Goal: Task Accomplishment & Management: Use online tool/utility

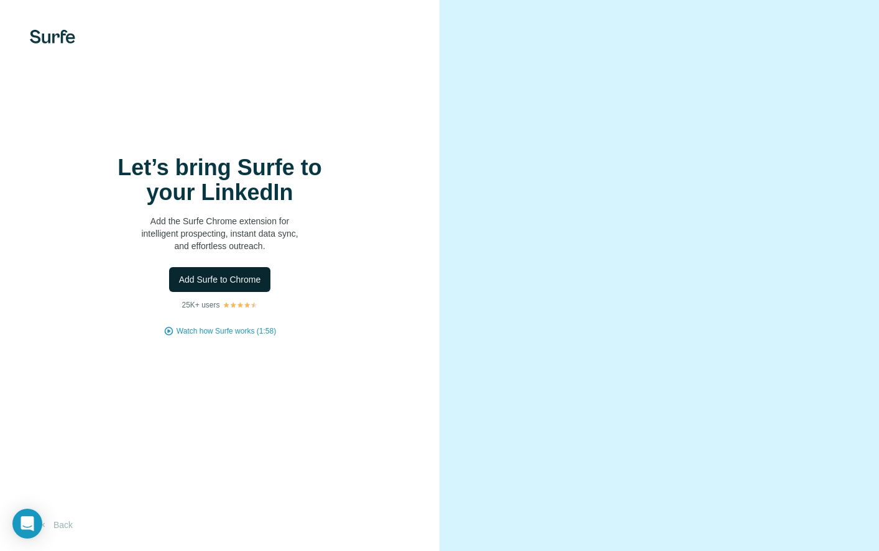
click at [242, 279] on span "Add Surfe to Chrome" at bounding box center [220, 280] width 82 height 12
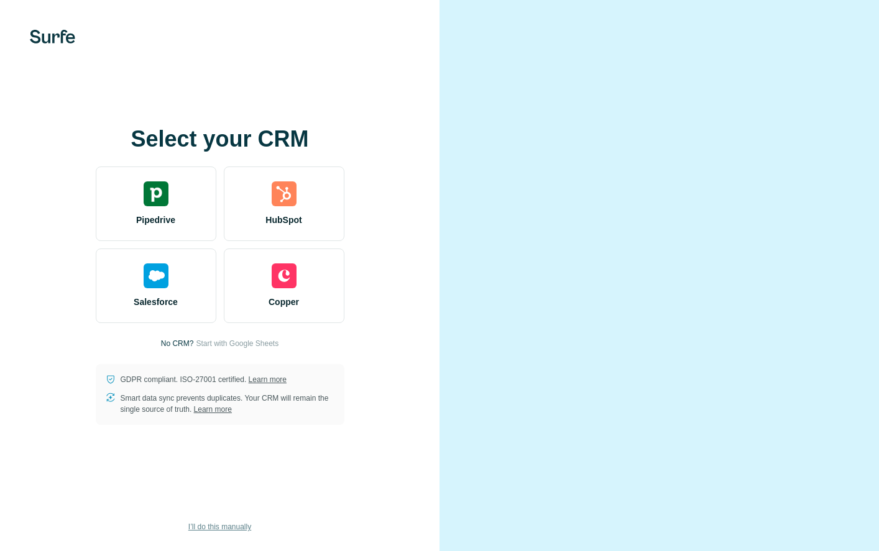
click at [239, 528] on span "I’ll do this manually" at bounding box center [219, 527] width 63 height 11
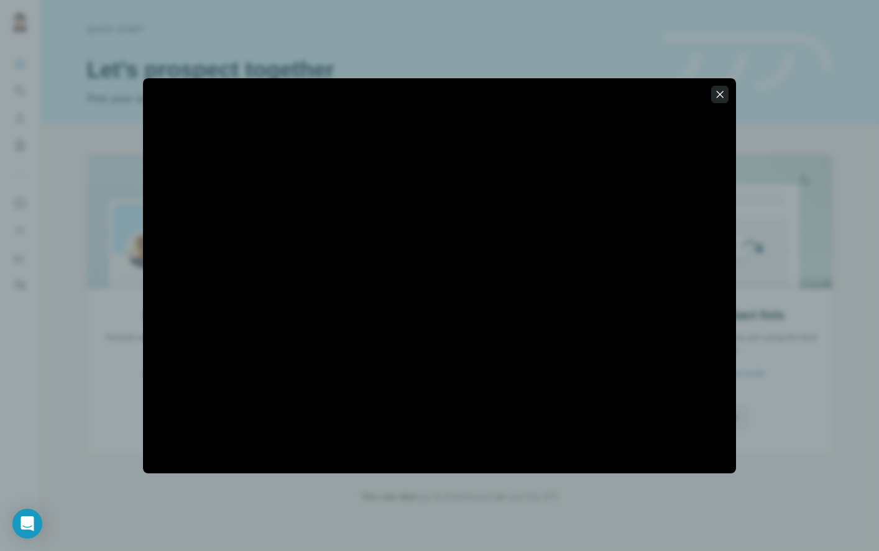
click at [718, 93] on icon "button" at bounding box center [720, 94] width 12 height 12
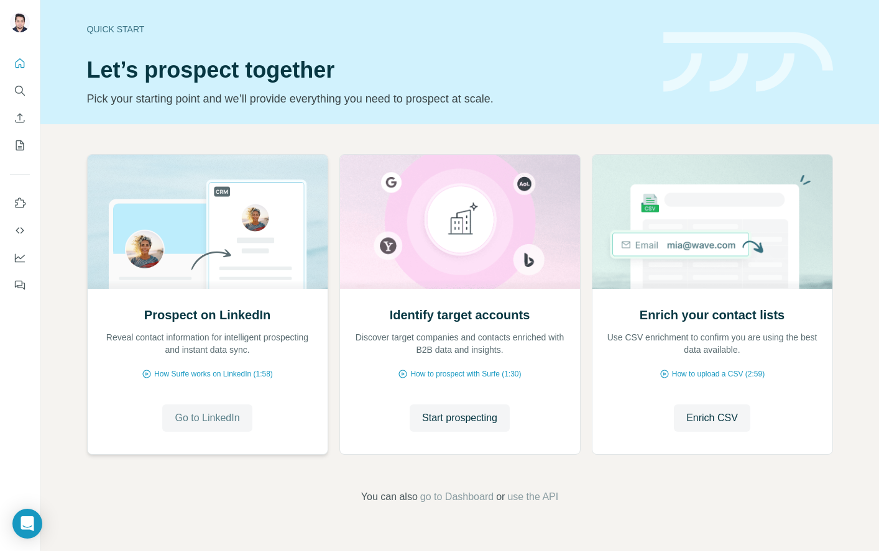
click at [195, 422] on span "Go to LinkedIn" at bounding box center [207, 418] width 65 height 15
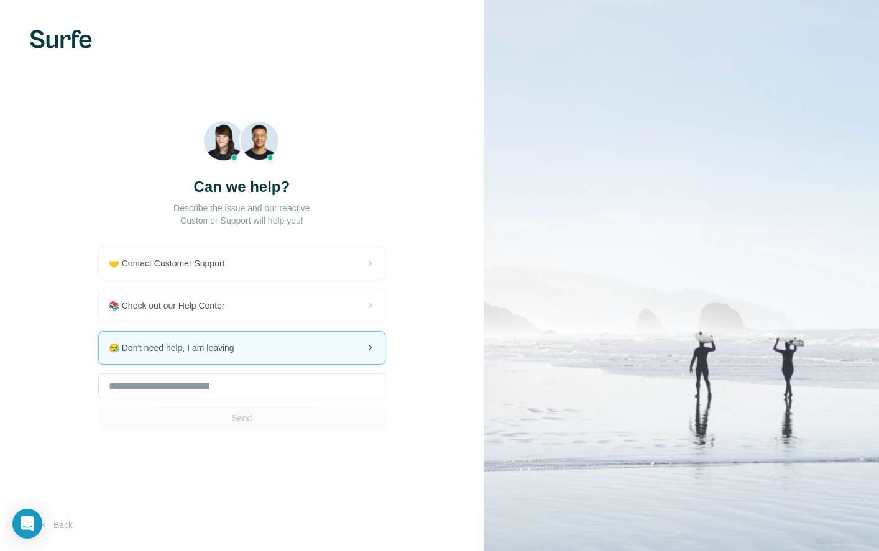
click at [239, 348] on span "😪 Don't need help, I am leaving" at bounding box center [177, 348] width 136 height 12
